Goal: Find specific page/section: Find specific page/section

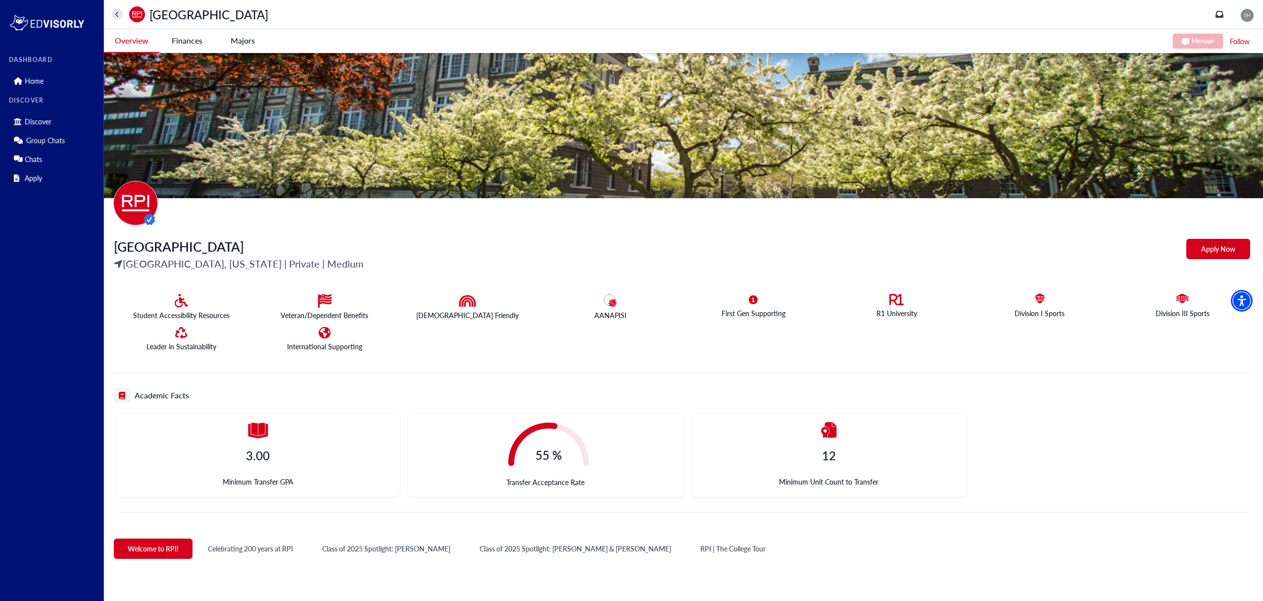
click at [637, 279] on div "Student Accessibility Resources Veteran/Dependent Benefits LGBTQIA+ Friendly AA…" at bounding box center [682, 326] width 1137 height 94
drag, startPoint x: 639, startPoint y: 288, endPoint x: 665, endPoint y: 377, distance: 92.4
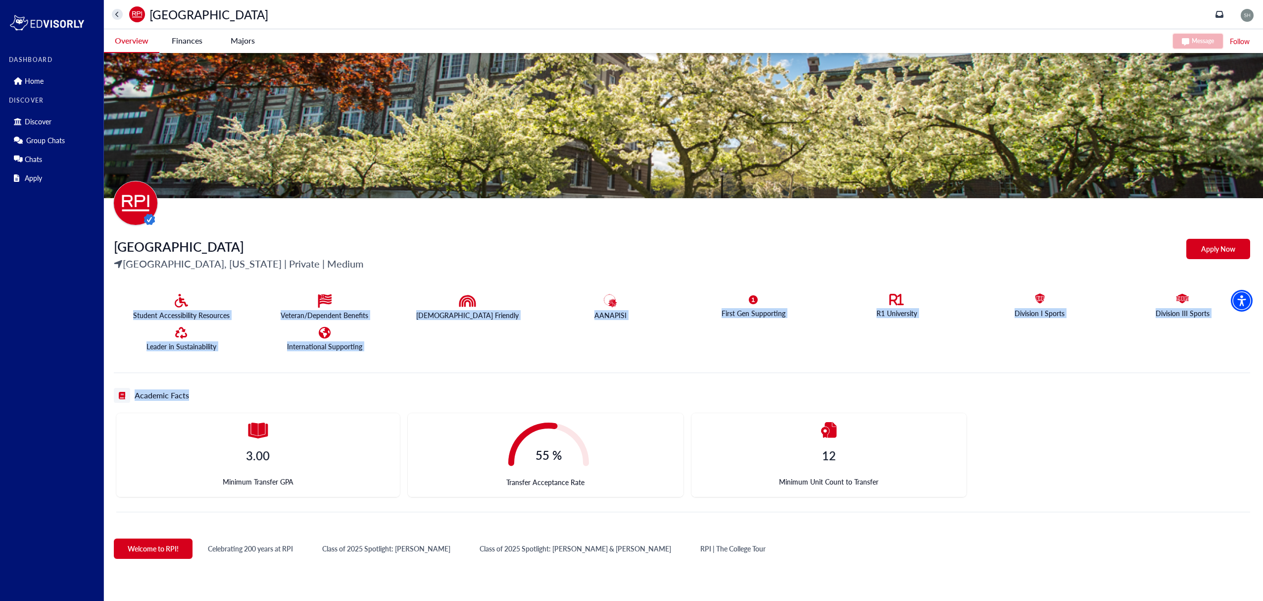
drag, startPoint x: 665, startPoint y: 377, endPoint x: 217, endPoint y: 296, distance: 455.7
click at [221, 295] on div "Student Accessibility Resources" at bounding box center [177, 302] width 143 height 33
drag, startPoint x: 132, startPoint y: 311, endPoint x: 362, endPoint y: 350, distance: 233.9
click at [361, 350] on div "Student Accessibility Resources Veteran/Dependent Benefits LGBTQIA+ Friendly AA…" at bounding box center [682, 326] width 1137 height 94
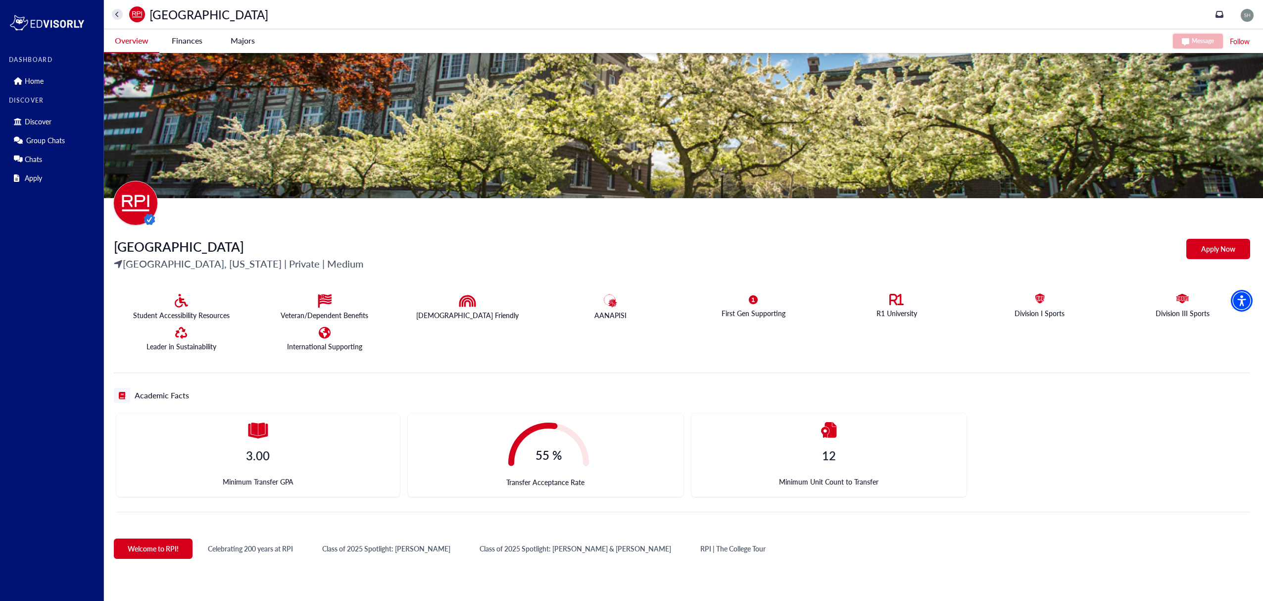
click at [386, 354] on div "Student Accessibility Resources Veteran/Dependent Benefits LGBTQIA+ Friendly AA…" at bounding box center [682, 326] width 1137 height 94
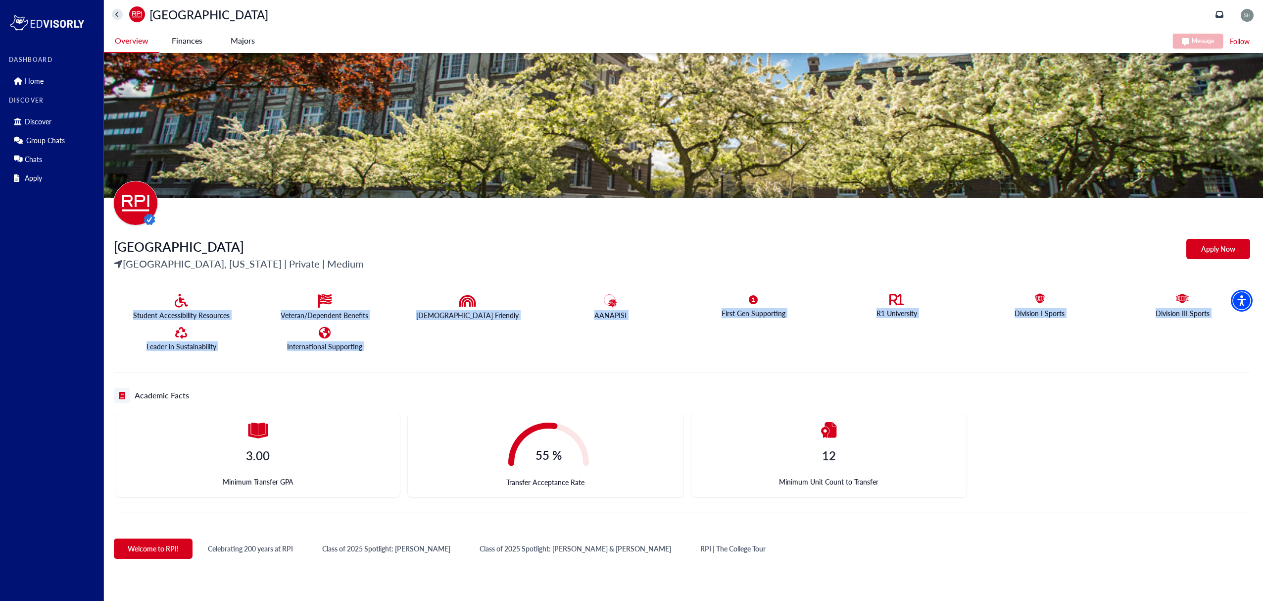
drag, startPoint x: 385, startPoint y: 353, endPoint x: 167, endPoint y: 287, distance: 227.9
click at [167, 287] on div "Student Accessibility Resources Veteran/Dependent Benefits LGBTQIA+ Friendly AA…" at bounding box center [682, 326] width 1137 height 94
click at [168, 286] on div "Student Accessibility Resources" at bounding box center [177, 302] width 143 height 33
